Goal: Task Accomplishment & Management: Use online tool/utility

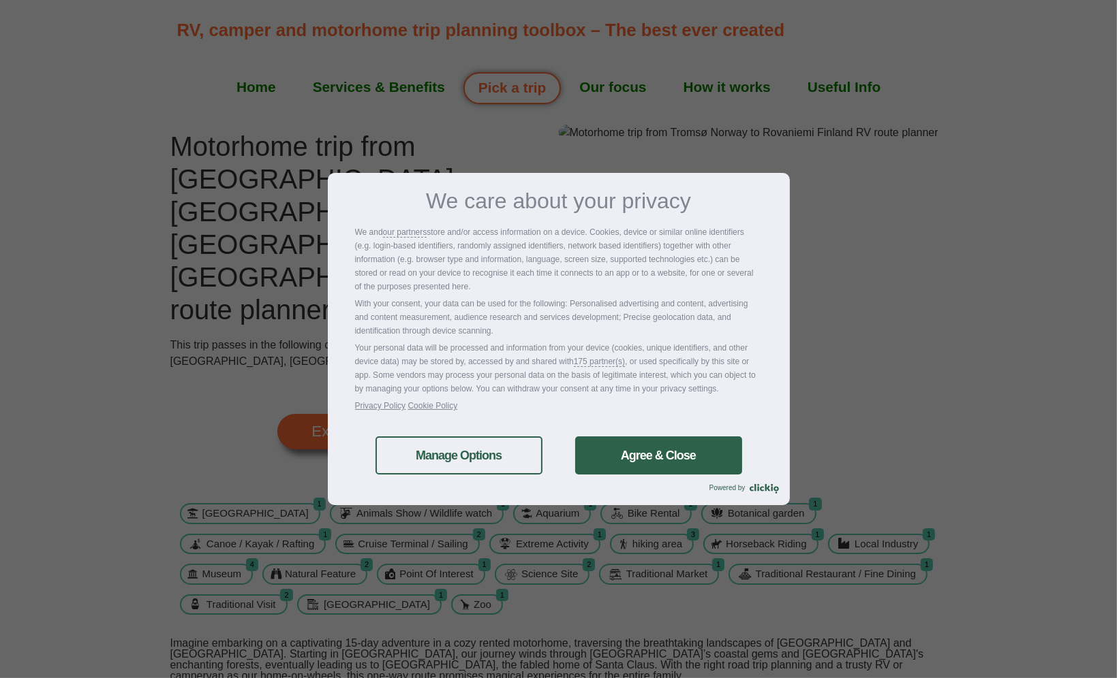
click at [629, 446] on link "Agree & Close" at bounding box center [658, 456] width 167 height 38
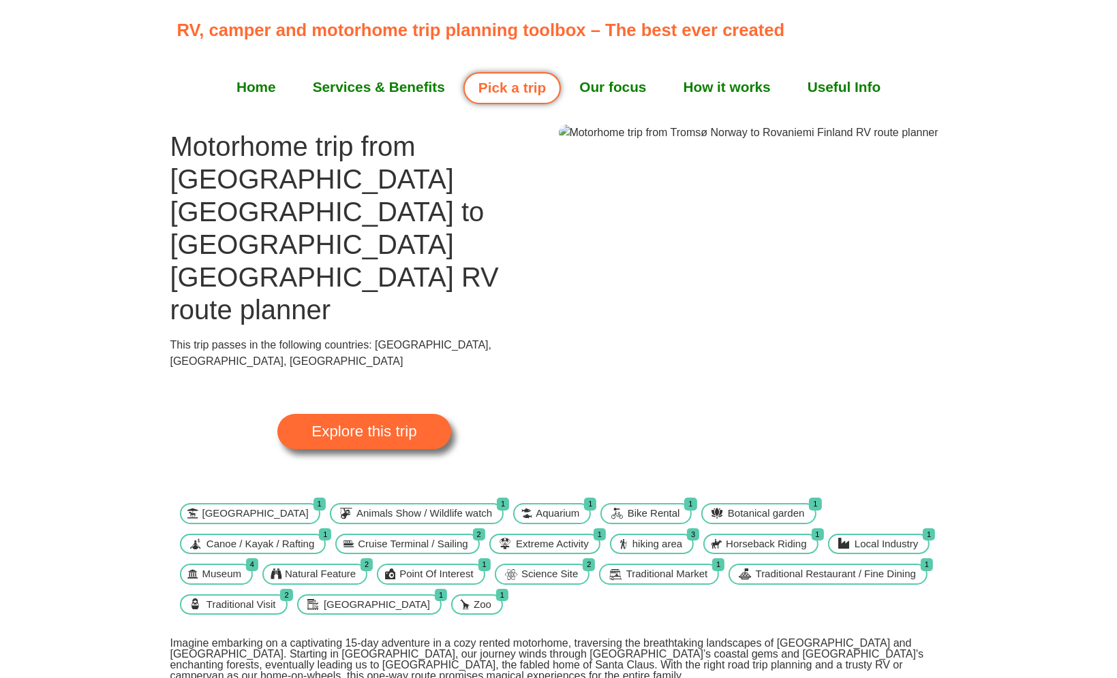
click at [777, 141] on img at bounding box center [748, 133] width 379 height 16
click at [520, 92] on link "Pick a trip" at bounding box center [511, 88] width 97 height 32
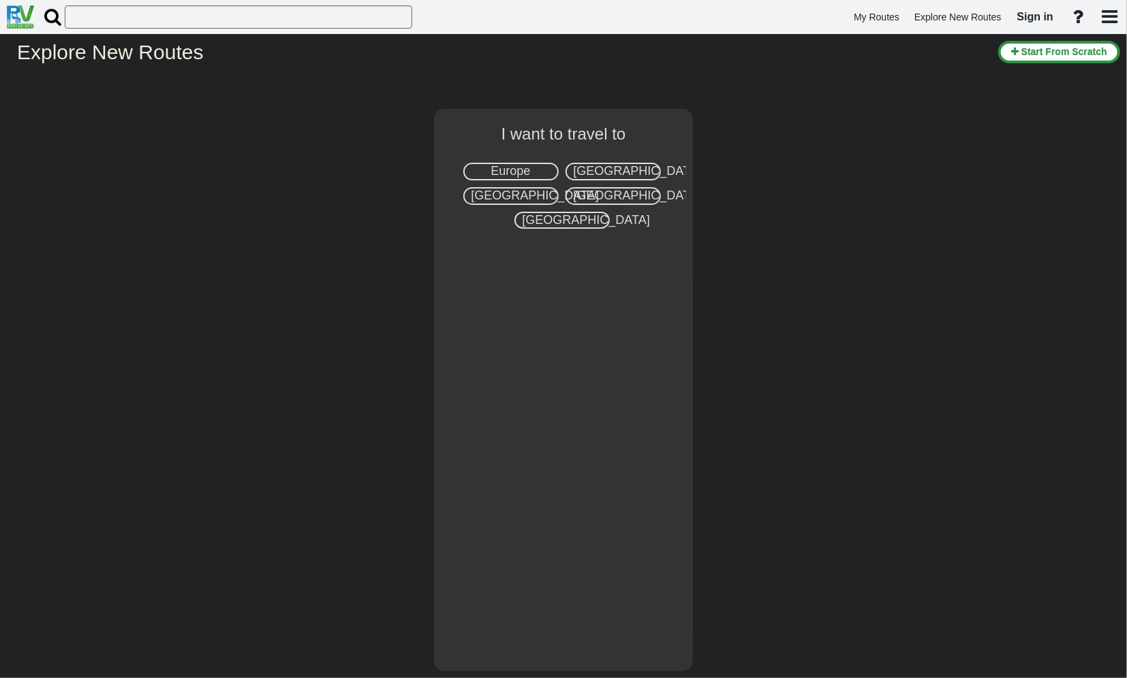
click at [510, 165] on span "Europe" at bounding box center [510, 171] width 40 height 14
select select "number:1"
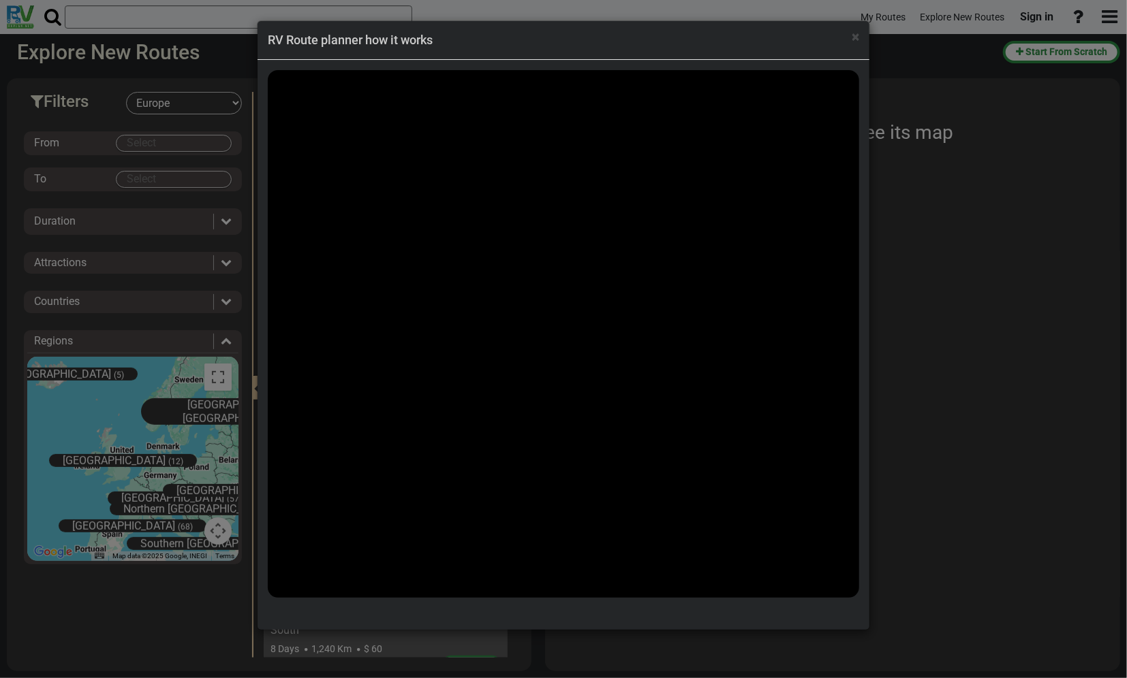
click at [168, 147] on div "× RV Route planner how it works" at bounding box center [563, 339] width 1127 height 678
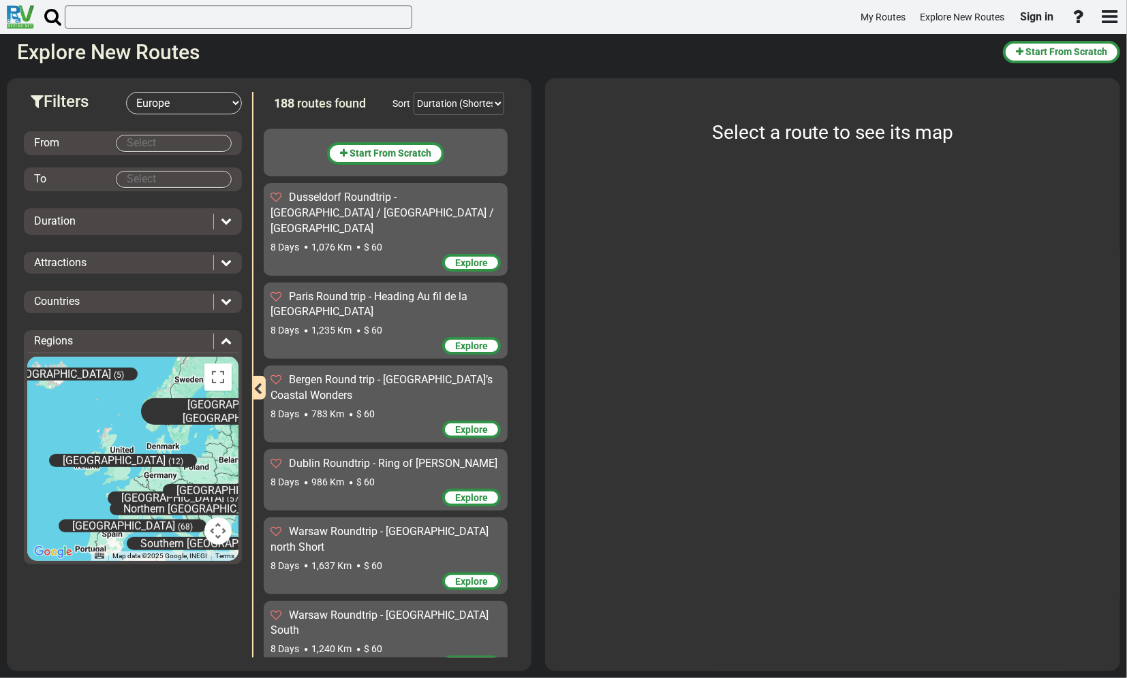
click at [168, 144] on body "My Routes Explore New Routes Sign in ×" at bounding box center [563, 339] width 1127 height 678
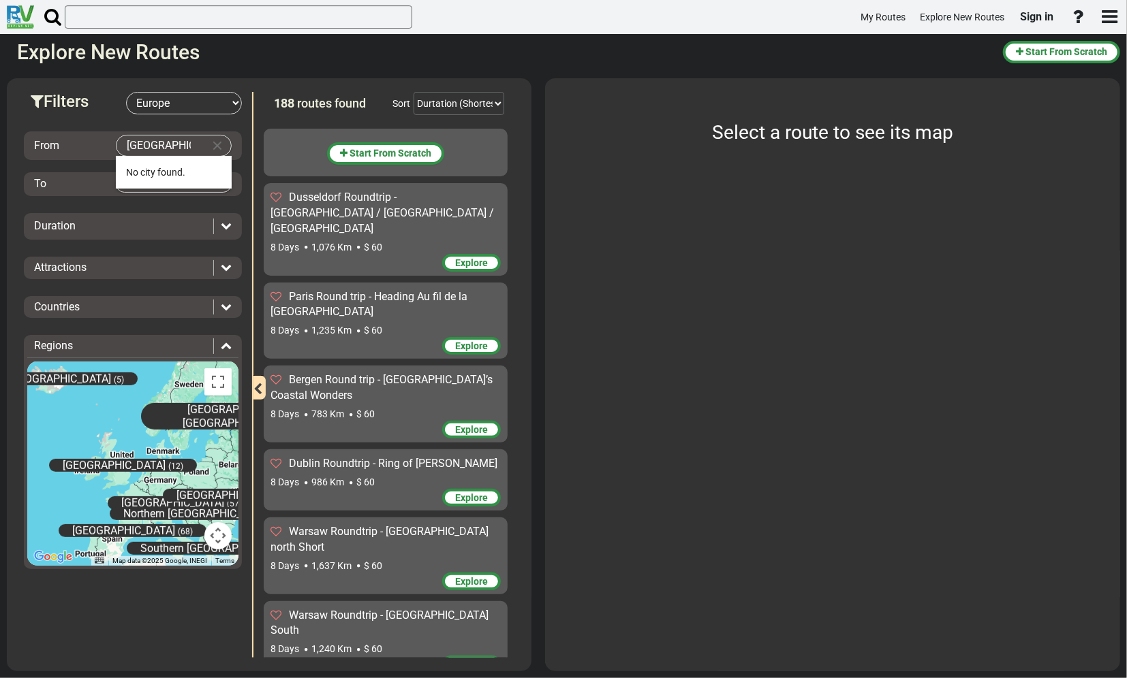
type input "Rovaniemi"
click at [154, 183] on body "My Routes Explore New Routes Sign in ×" at bounding box center [563, 339] width 1127 height 678
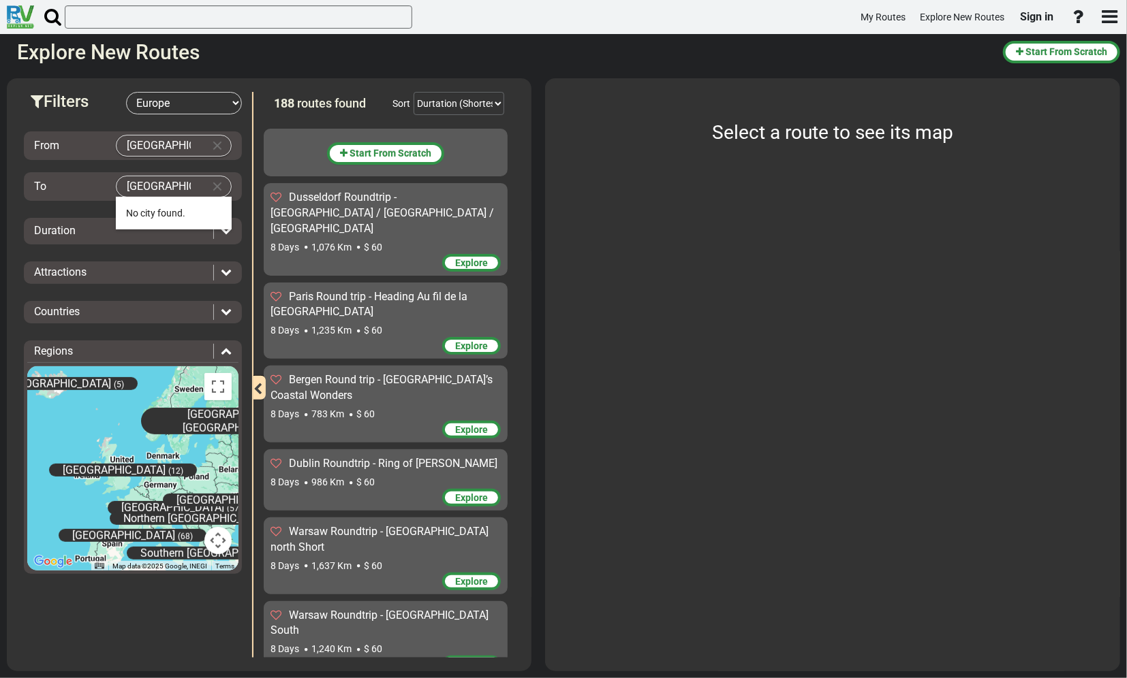
type input "Rovaniemi"
click at [225, 230] on icon at bounding box center [226, 230] width 11 height 11
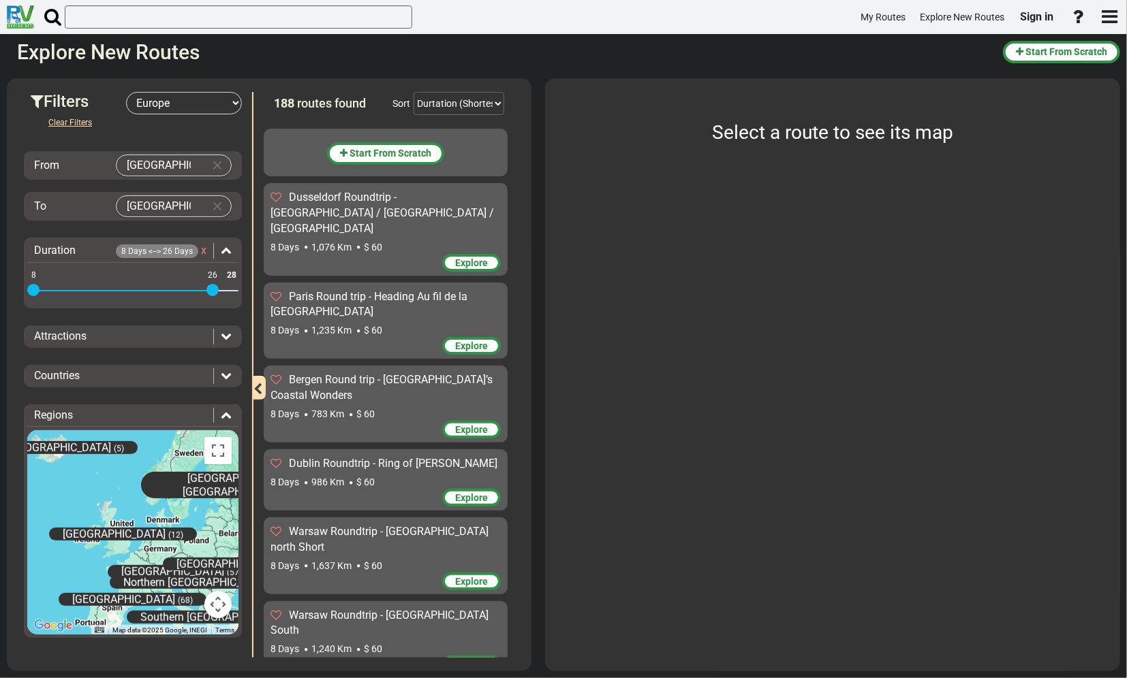
drag, startPoint x: 226, startPoint y: 267, endPoint x: 214, endPoint y: 267, distance: 12.3
click at [214, 290] on div "8 28 8 26" at bounding box center [132, 291] width 211 height 3
drag, startPoint x: 208, startPoint y: 283, endPoint x: 134, endPoint y: 287, distance: 75.0
click at [134, 290] on div "8 28 8 18" at bounding box center [132, 291] width 211 height 3
drag, startPoint x: 32, startPoint y: 286, endPoint x: 134, endPoint y: 290, distance: 101.6
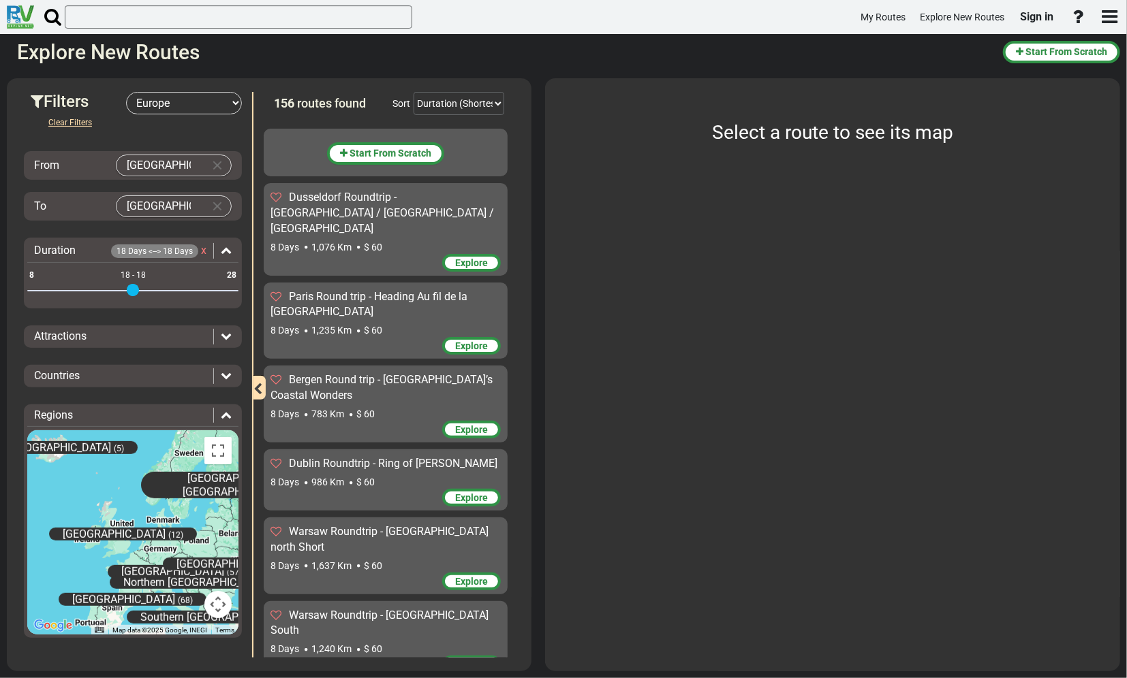
click at [134, 290] on span at bounding box center [133, 290] width 12 height 12
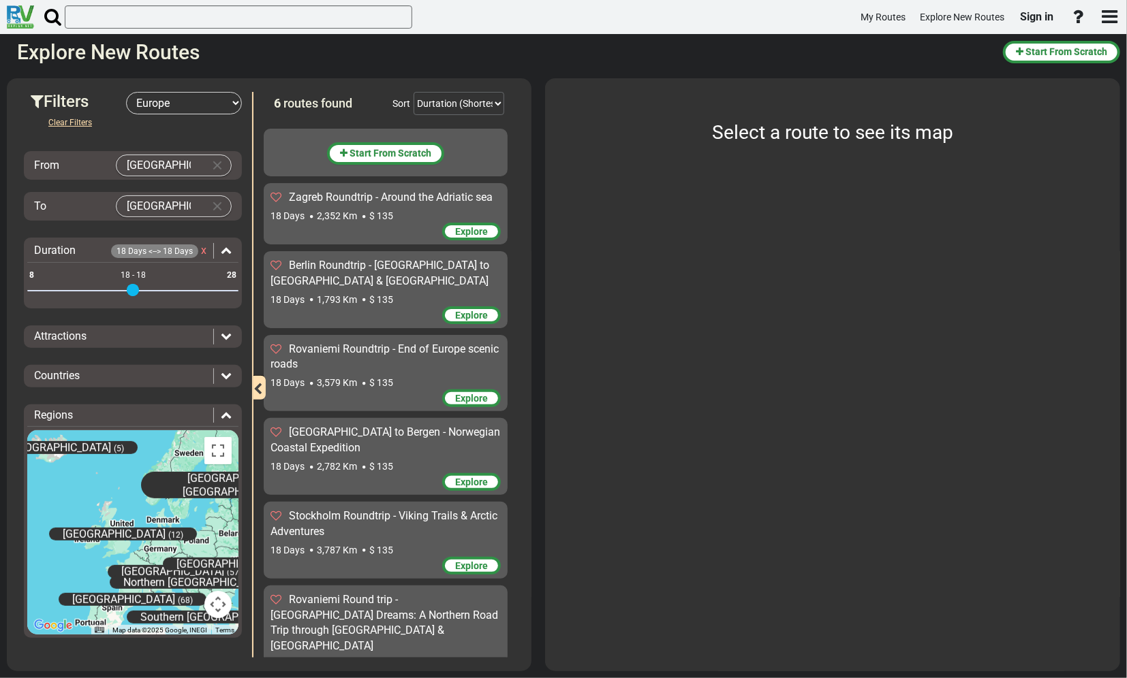
click at [226, 332] on icon at bounding box center [226, 335] width 11 height 11
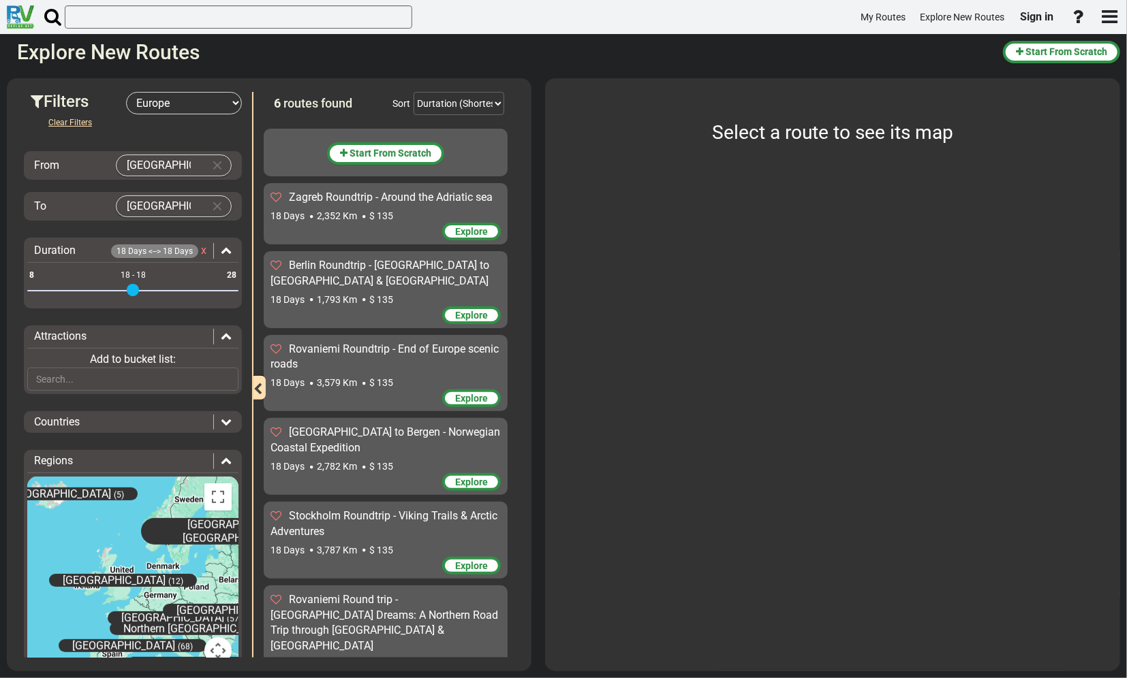
click at [226, 332] on div "Attractions" at bounding box center [132, 337] width 211 height 16
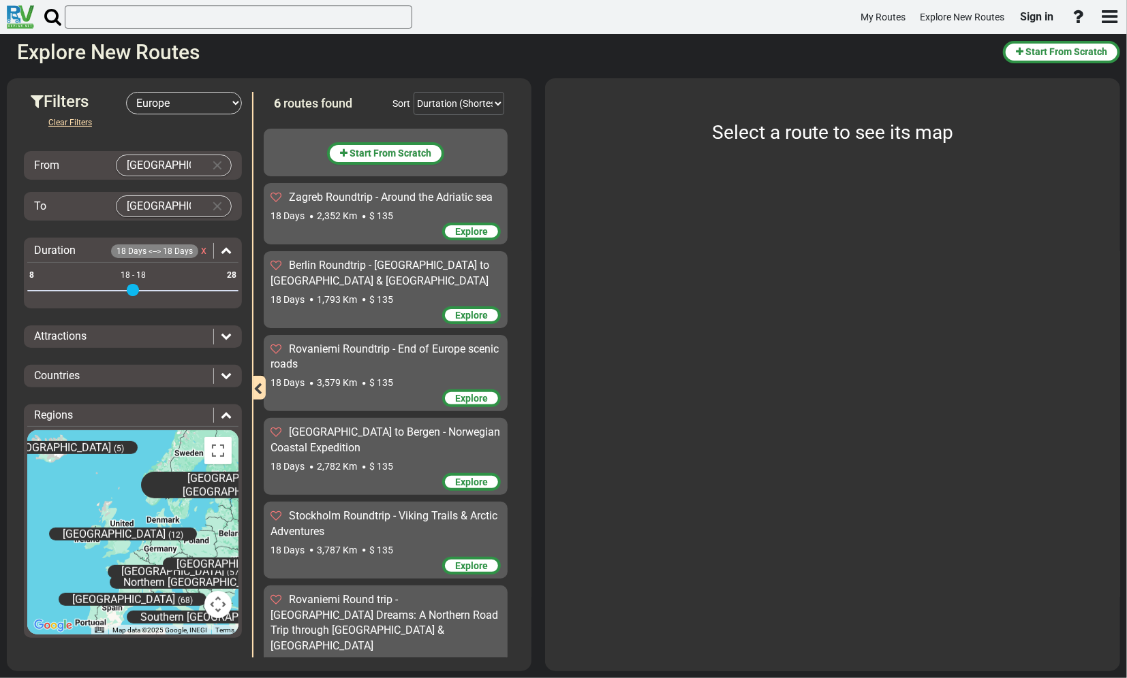
click at [230, 334] on icon at bounding box center [226, 335] width 11 height 11
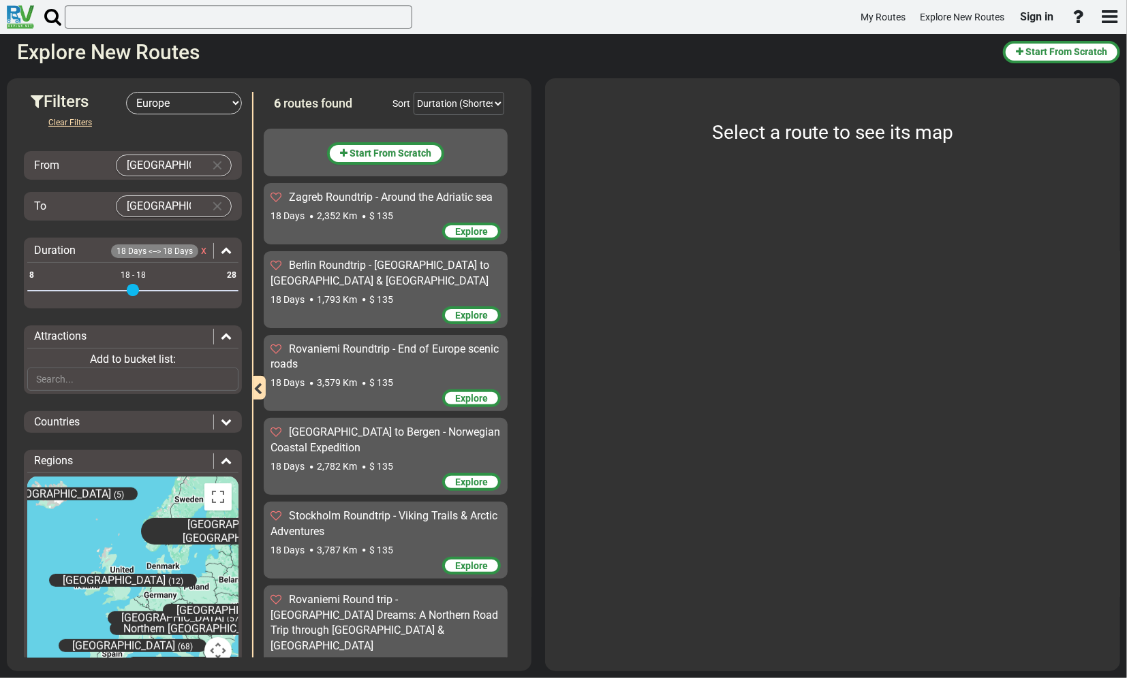
click at [221, 416] on icon at bounding box center [226, 421] width 11 height 11
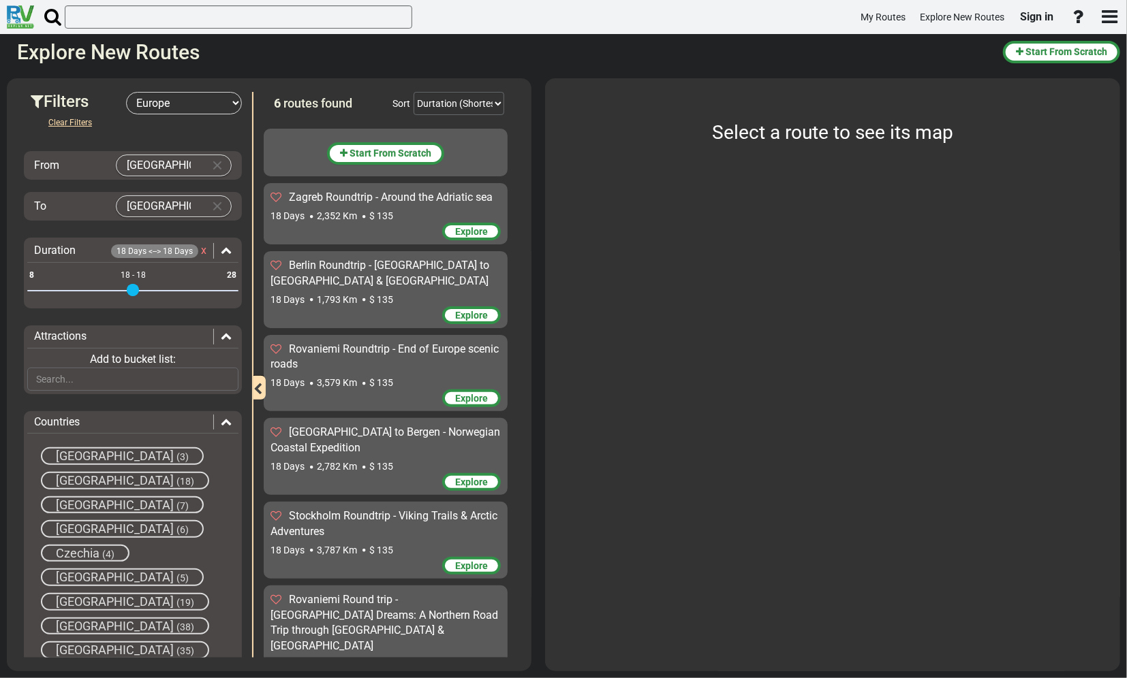
click at [90, 595] on span "Finland" at bounding box center [115, 602] width 118 height 14
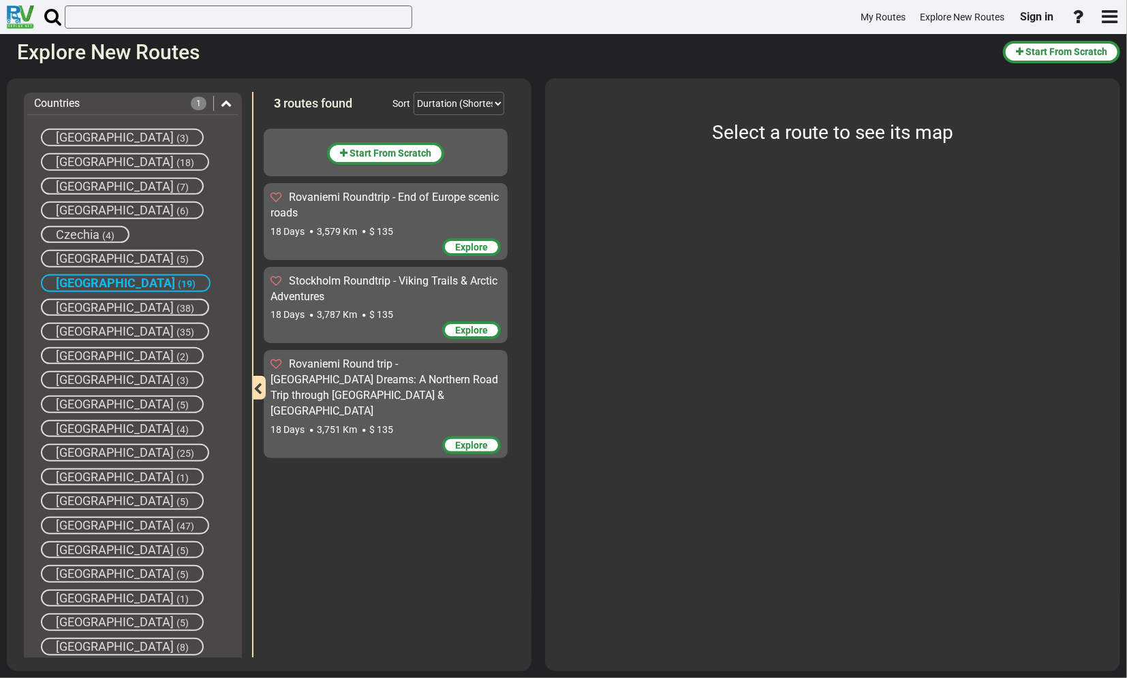
scroll to position [341, 0]
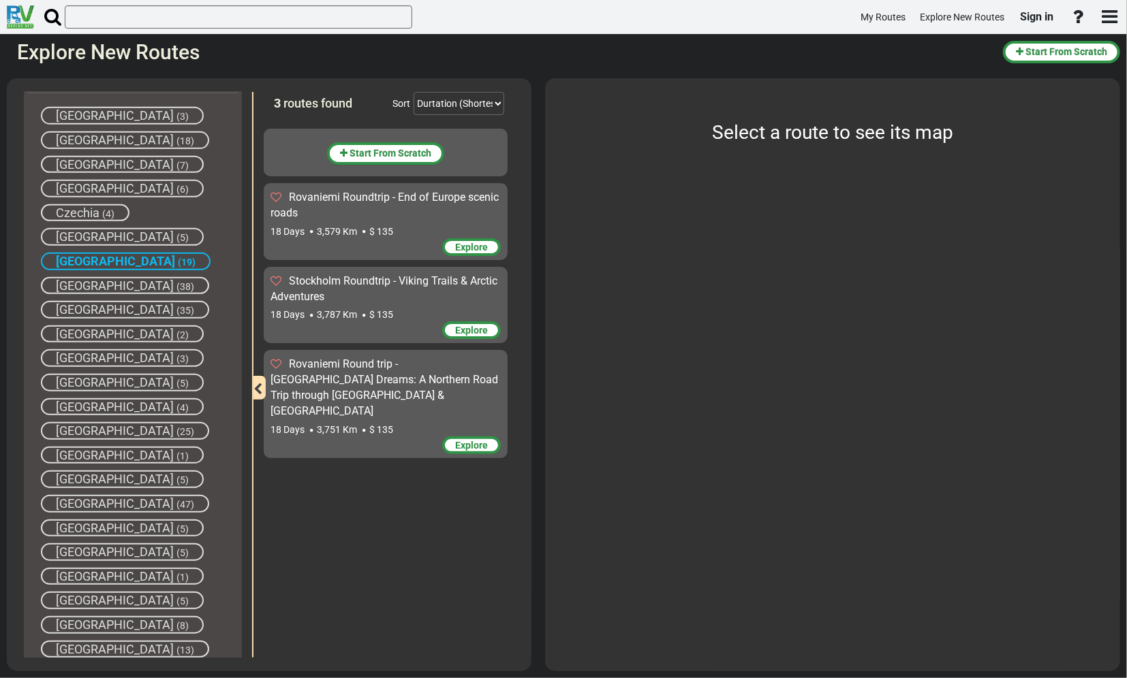
click at [87, 497] on span "Norway" at bounding box center [115, 504] width 118 height 14
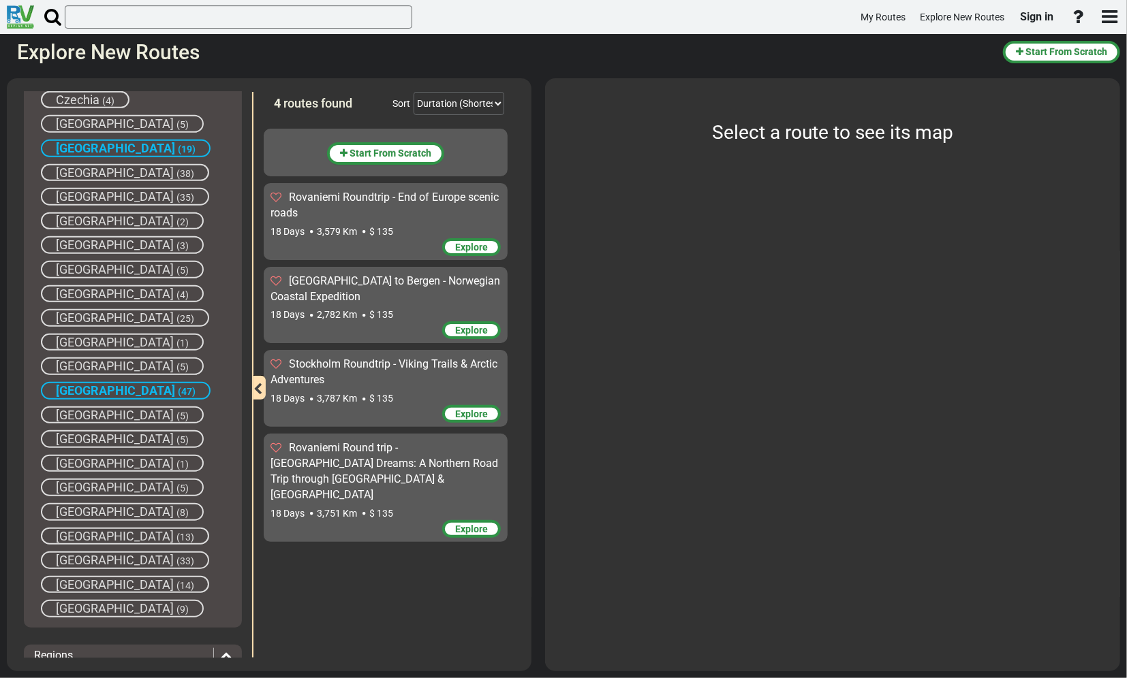
scroll to position [477, 0]
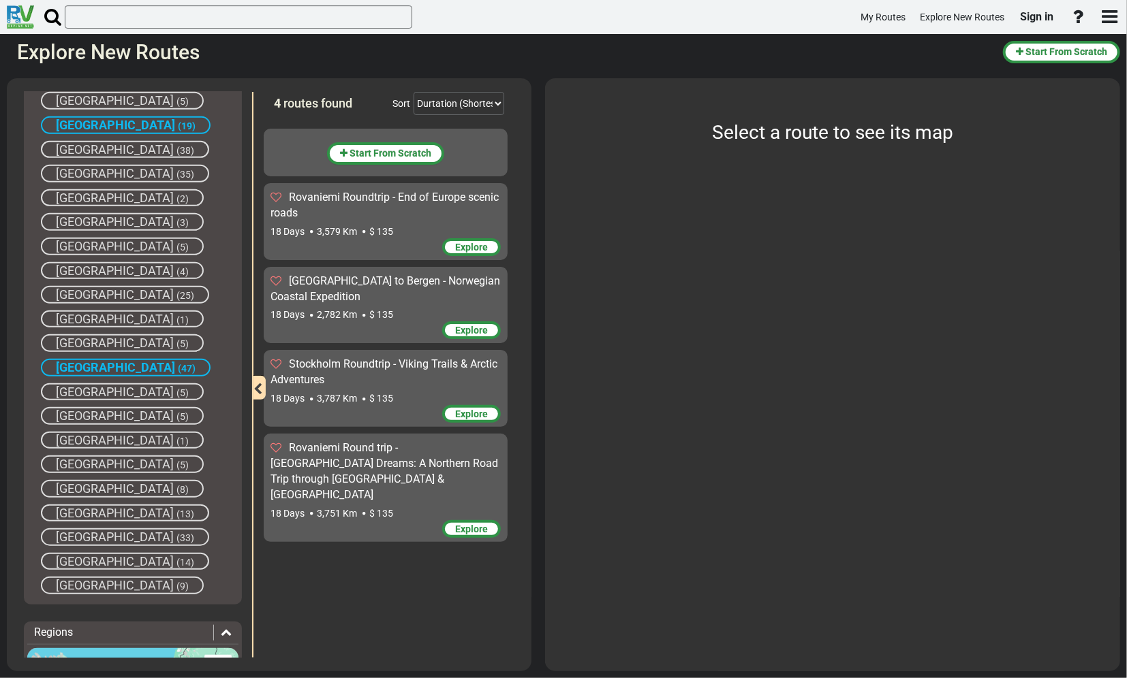
click at [89, 530] on span "Sweden" at bounding box center [115, 537] width 118 height 14
click at [467, 243] on span "Explore" at bounding box center [471, 247] width 33 height 11
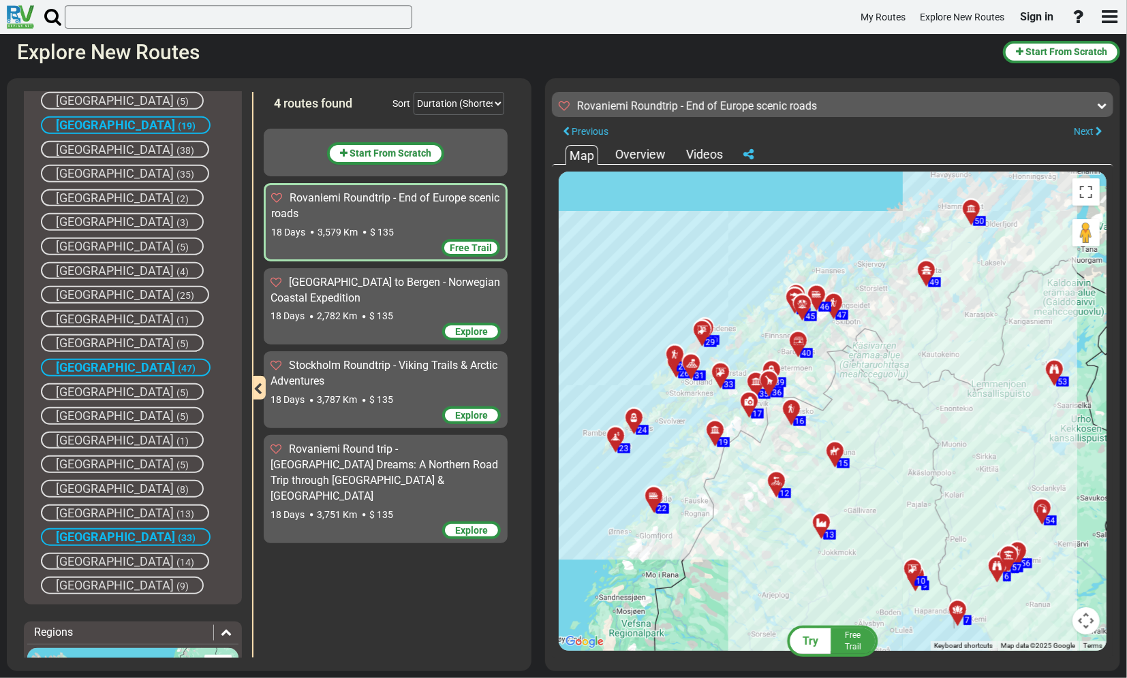
click at [779, 480] on div at bounding box center [781, 486] width 22 height 21
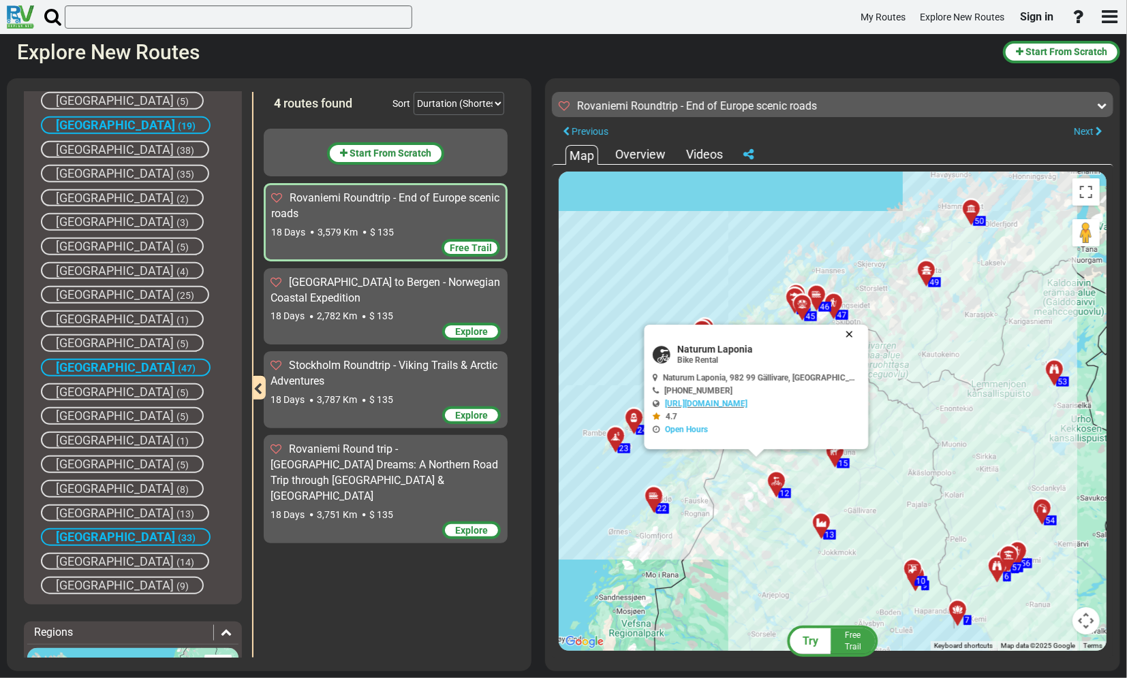
click at [844, 330] on button "Close" at bounding box center [852, 334] width 16 height 19
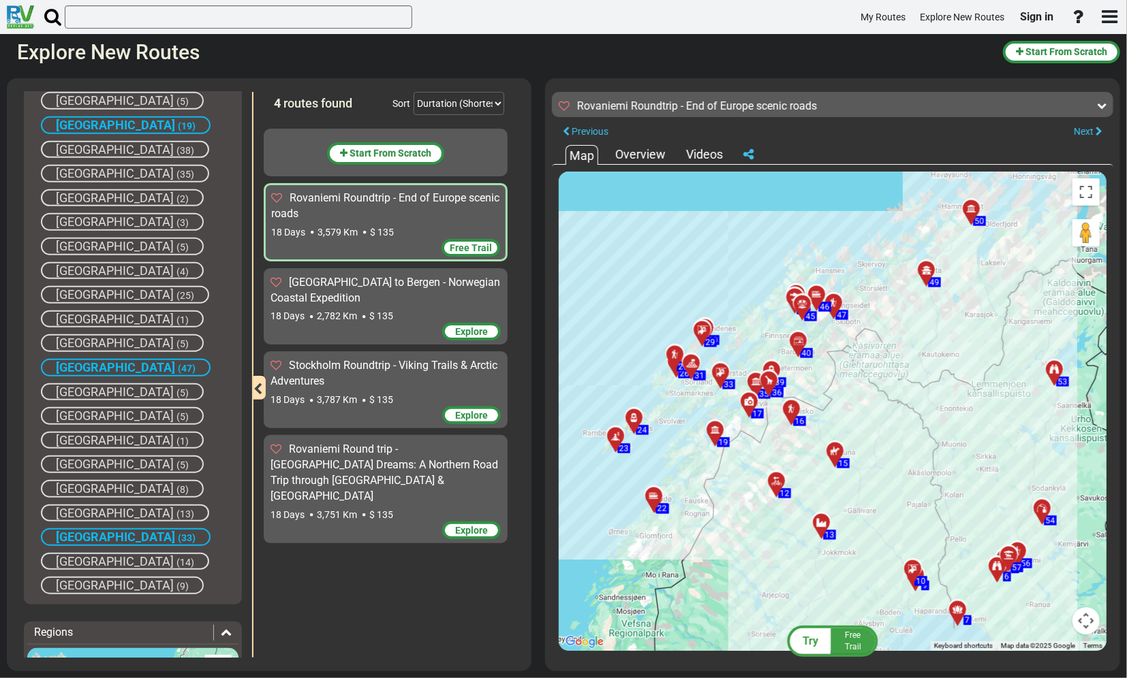
click at [480, 525] on span "Explore" at bounding box center [471, 530] width 33 height 11
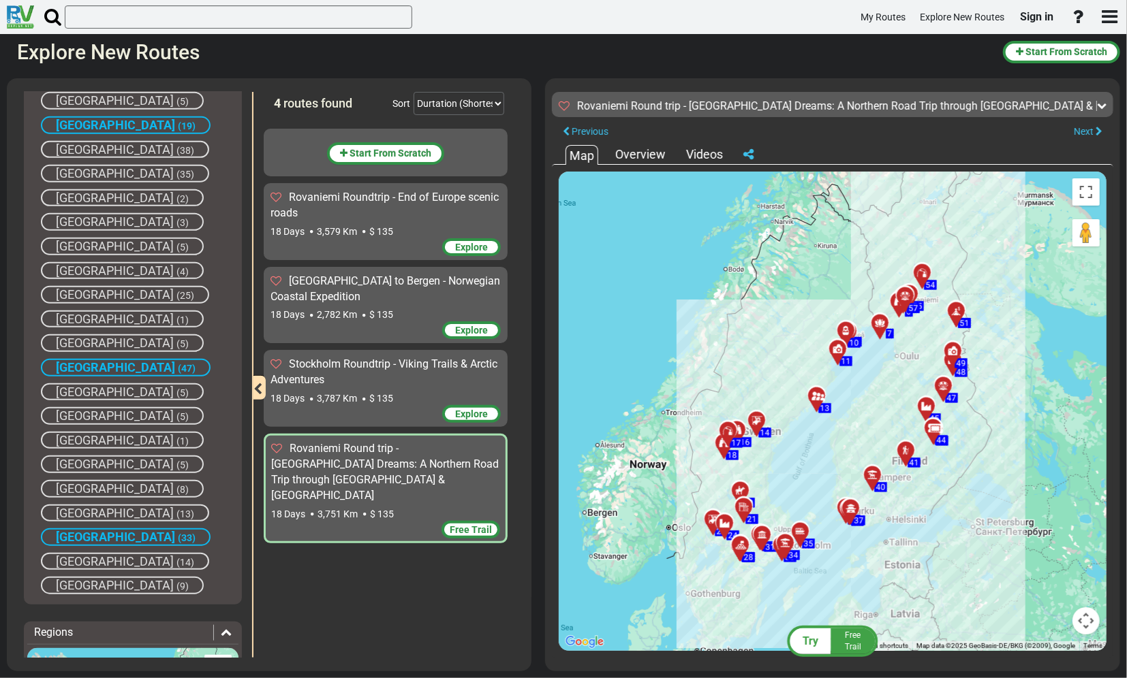
click at [477, 244] on span "Explore" at bounding box center [471, 247] width 33 height 11
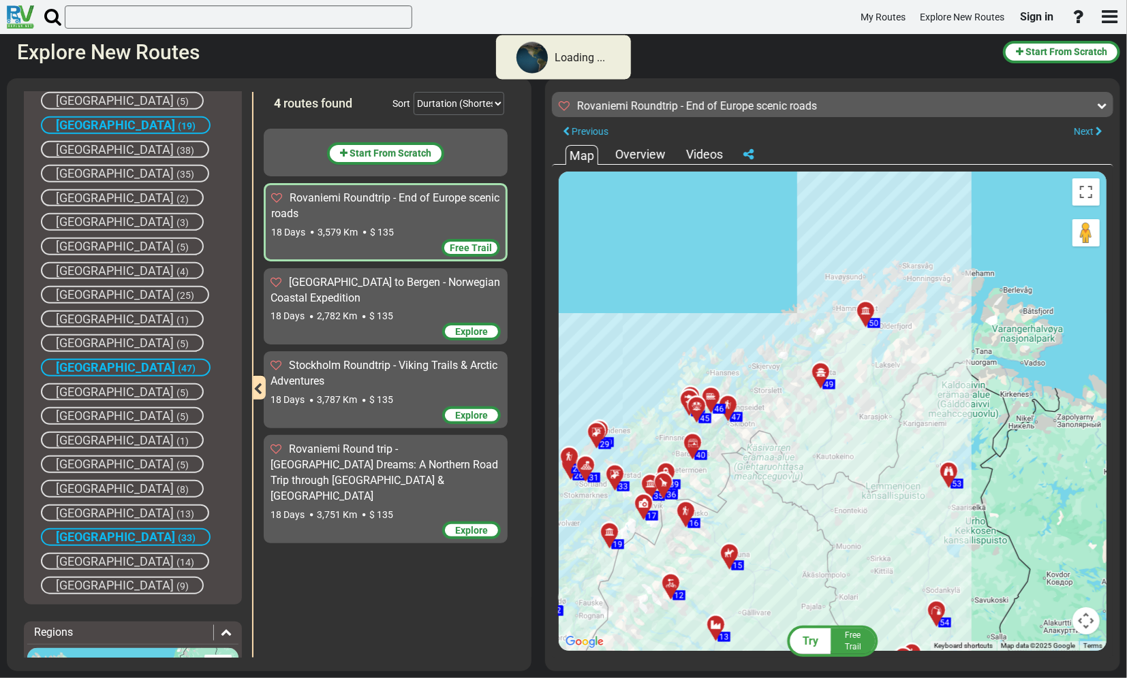
drag, startPoint x: 952, startPoint y: 345, endPoint x: 845, endPoint y: 448, distance: 148.4
click at [845, 448] on div "To activate drag with keyboard, press Alt + Enter. Once in keyboard drag state,…" at bounding box center [833, 412] width 548 height 480
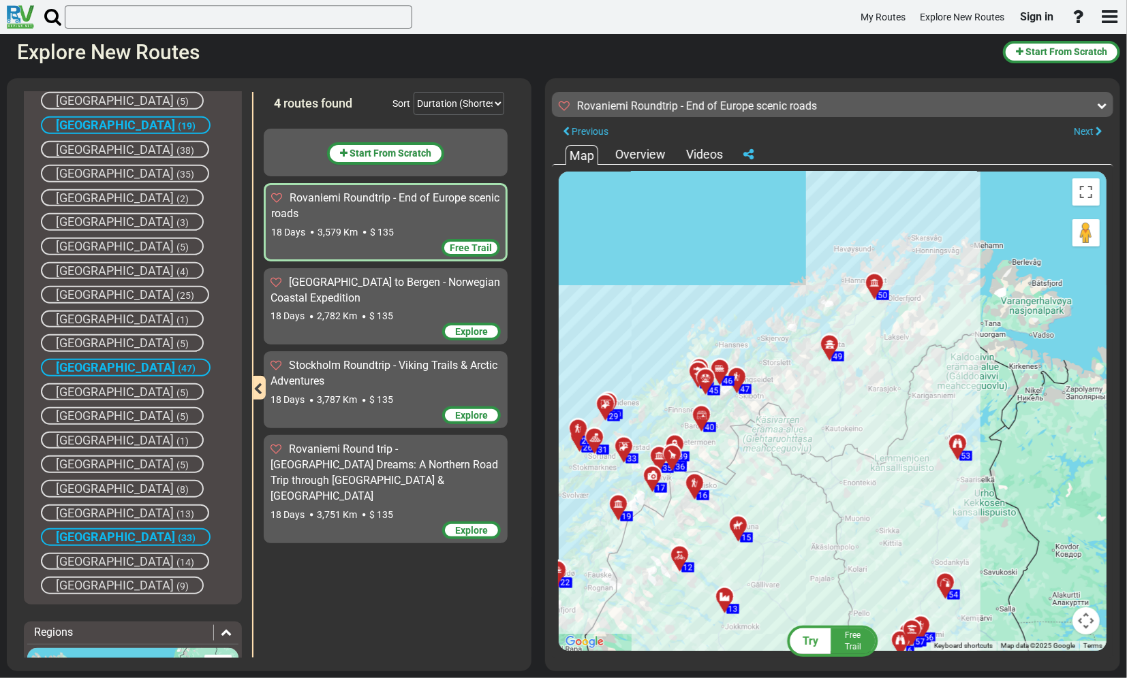
drag, startPoint x: 862, startPoint y: 326, endPoint x: 869, endPoint y: 299, distance: 28.3
click at [869, 299] on div "To activate drag with keyboard, press Alt + Enter. Once in keyboard drag state,…" at bounding box center [833, 412] width 548 height 480
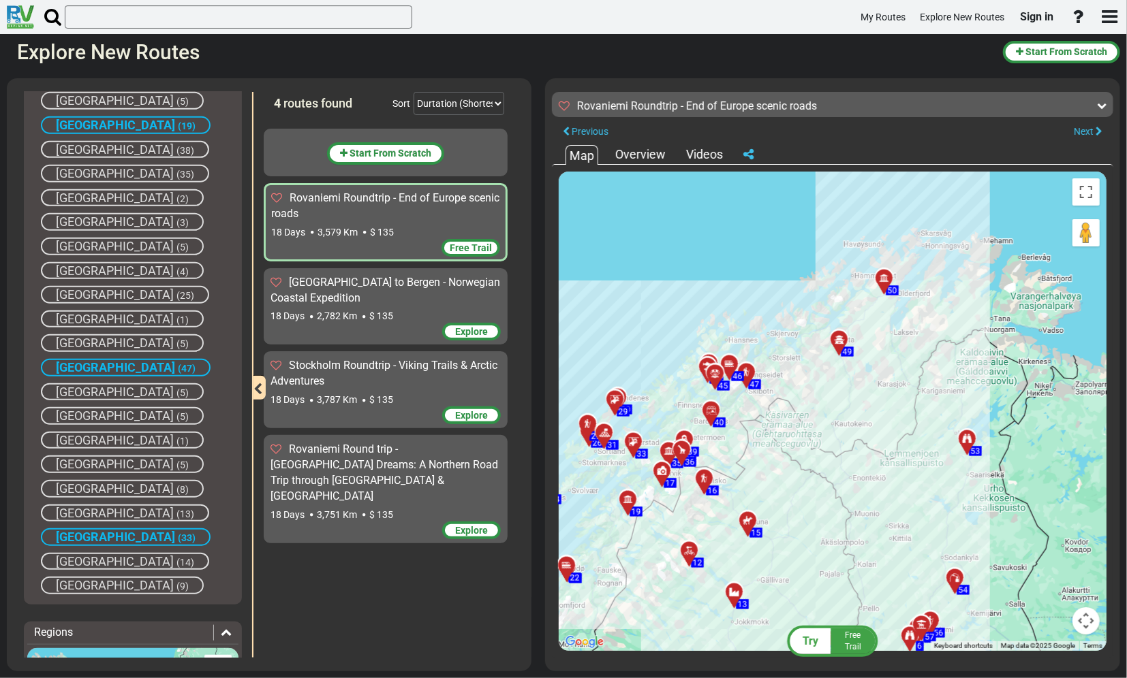
drag, startPoint x: 873, startPoint y: 281, endPoint x: 886, endPoint y: 272, distance: 15.1
click at [886, 273] on icon at bounding box center [884, 278] width 10 height 10
